Goal: Use online tool/utility: Use online tool/utility

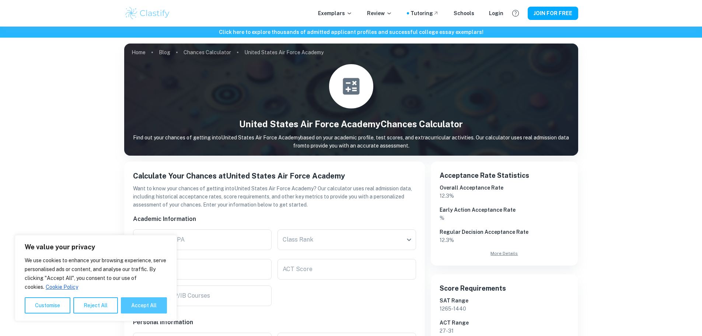
click at [155, 307] on button "Accept All" at bounding box center [144, 305] width 46 height 16
checkbox input "true"
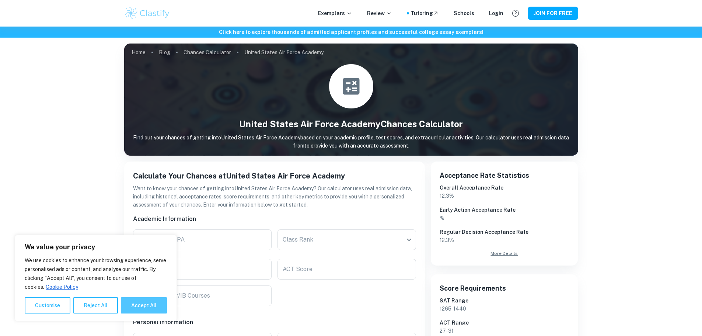
checkbox input "true"
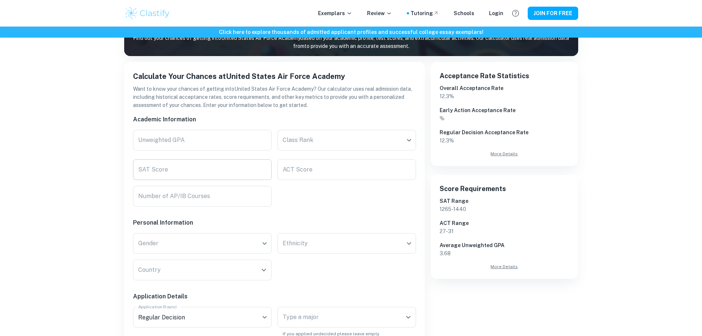
scroll to position [111, 0]
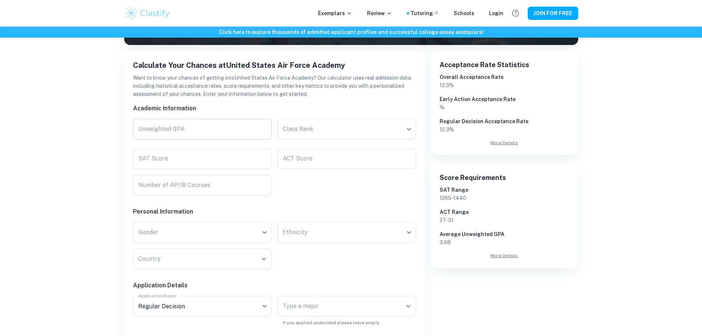
click at [187, 129] on input "Unweighted GPA" at bounding box center [202, 129] width 139 height 21
type input "3.86"
click at [210, 162] on input "SAT Score" at bounding box center [202, 158] width 139 height 21
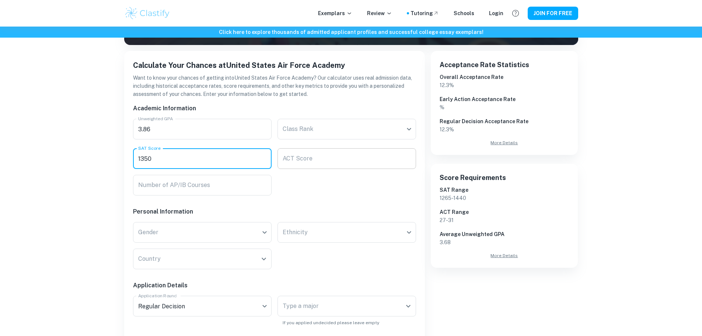
type input "1350"
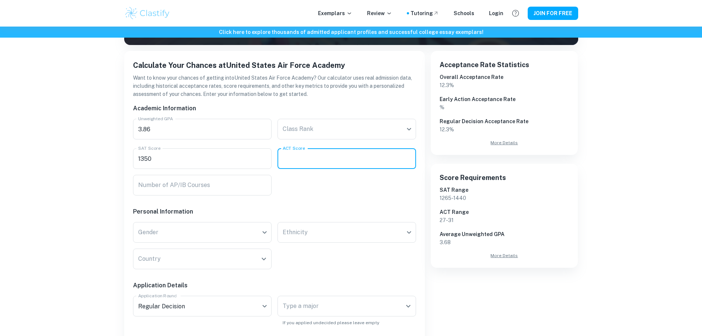
click at [296, 162] on input "ACT Score" at bounding box center [347, 158] width 139 height 21
type input "32"
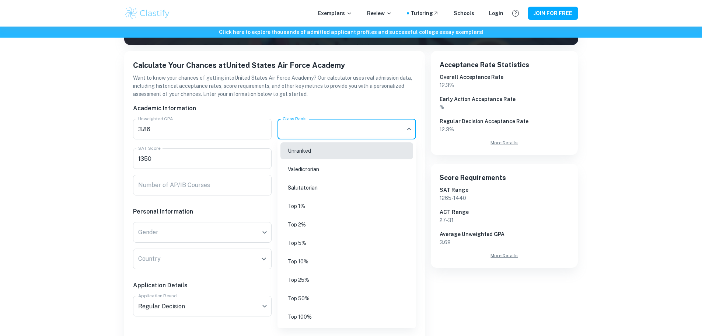
click at [296, 133] on body "We value your privacy We use cookies to enhance your browsing experience, serve…" at bounding box center [351, 84] width 702 height 336
click at [314, 257] on li "Top 10%" at bounding box center [347, 261] width 133 height 17
type input "Top 10%"
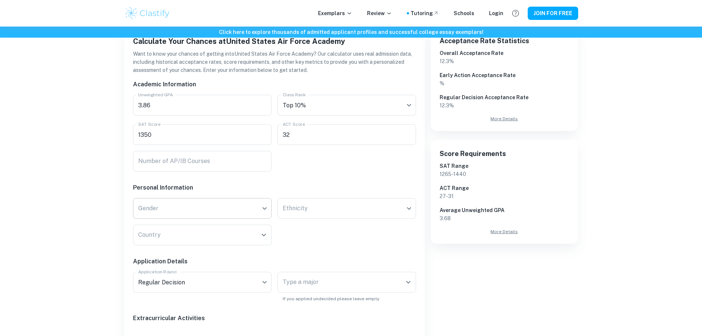
scroll to position [147, 0]
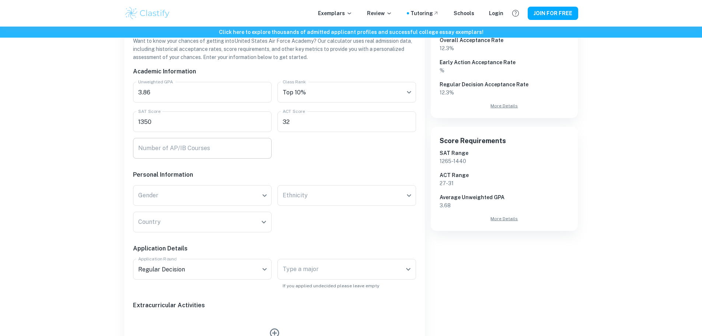
click at [181, 156] on input "Number of AP/IB Courses" at bounding box center [202, 148] width 139 height 21
type input "5"
click at [191, 192] on body "We value your privacy We use cookies to enhance your browsing experience, serve…" at bounding box center [351, 47] width 702 height 336
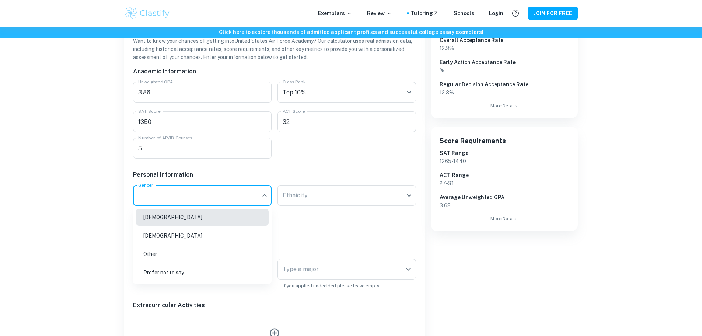
click at [183, 218] on li "[DEMOGRAPHIC_DATA]" at bounding box center [202, 217] width 133 height 17
type input "[DEMOGRAPHIC_DATA]"
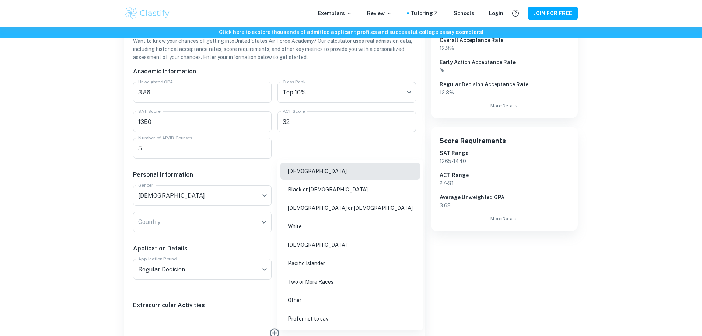
click at [316, 197] on body "We value your privacy We use cookies to enhance your browsing experience, serve…" at bounding box center [351, 47] width 702 height 336
click at [317, 223] on li "White" at bounding box center [351, 226] width 140 height 17
type input "white"
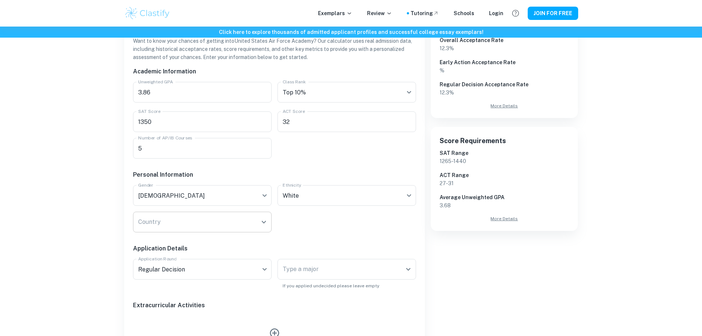
click at [266, 231] on div "Country" at bounding box center [202, 222] width 139 height 21
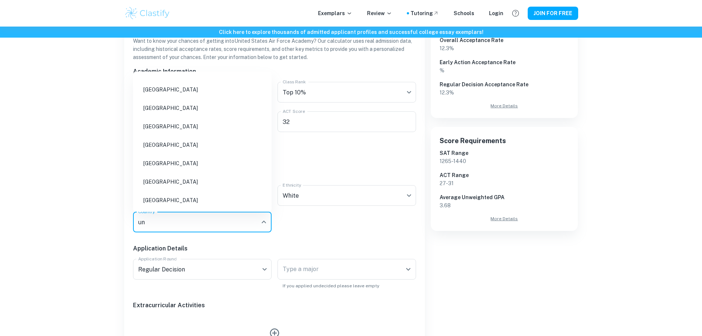
scroll to position [0, 0]
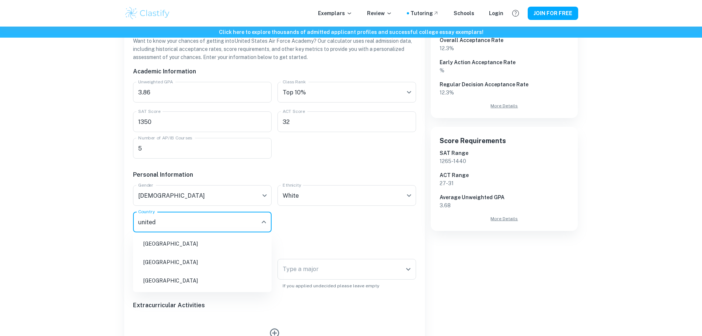
click at [149, 278] on li "[GEOGRAPHIC_DATA]" at bounding box center [202, 280] width 133 height 17
type input "[GEOGRAPHIC_DATA]"
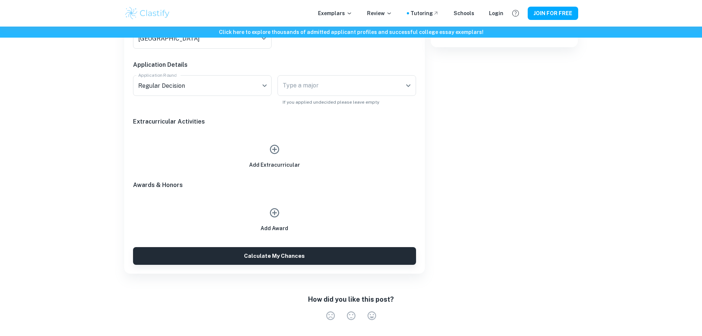
scroll to position [332, 0]
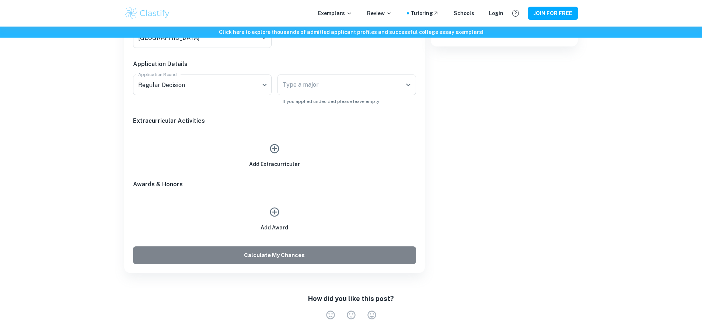
click at [279, 251] on button "Calculate My Chances" at bounding box center [274, 255] width 283 height 18
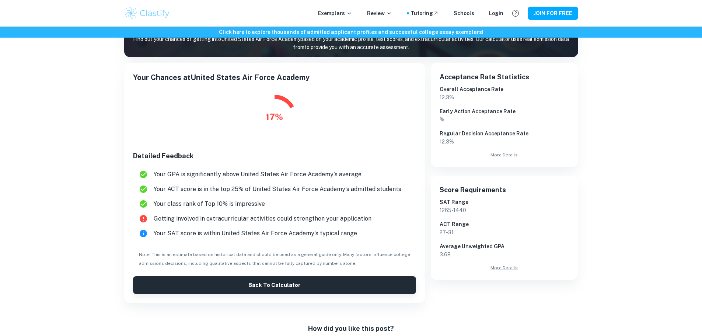
scroll to position [74, 0]
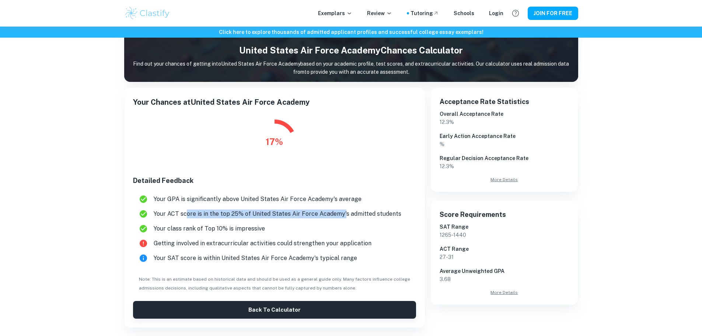
drag, startPoint x: 339, startPoint y: 217, endPoint x: 188, endPoint y: 215, distance: 151.5
click at [188, 215] on span "Your ACT score is in the top 25% of United States Air Force Academy's admitted …" at bounding box center [282, 213] width 257 height 9
click at [193, 227] on span "Your class rank of Top 10% is impressive" at bounding box center [282, 228] width 257 height 9
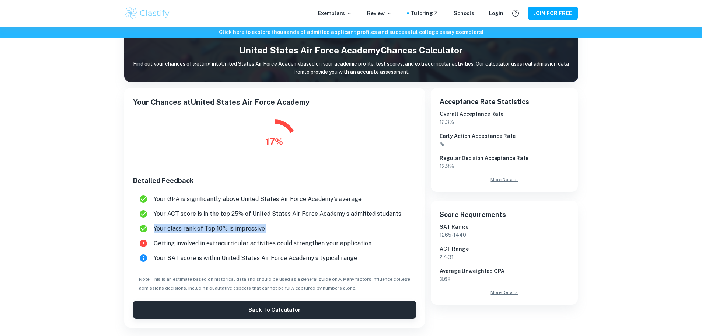
click at [193, 227] on span "Your class rank of Top 10% is impressive" at bounding box center [282, 228] width 257 height 9
click at [212, 241] on span "Getting involved in extracurricular activities could strengthen your application" at bounding box center [282, 243] width 257 height 9
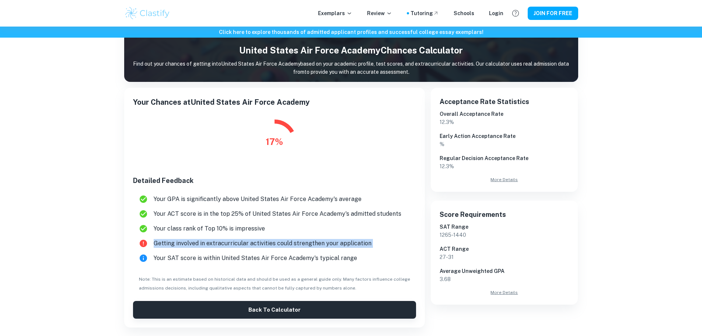
click at [212, 241] on span "Getting involved in extracurricular activities could strengthen your application" at bounding box center [282, 243] width 257 height 9
click at [221, 256] on span "Your SAT score is within United States Air Force Academy's typical range" at bounding box center [282, 258] width 257 height 9
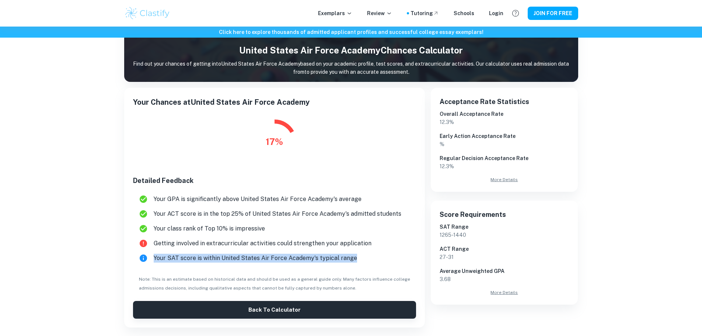
click at [221, 256] on span "Your SAT score is within United States Air Force Academy's typical range" at bounding box center [282, 258] width 257 height 9
